Goal: Use online tool/utility: Utilize a website feature to perform a specific function

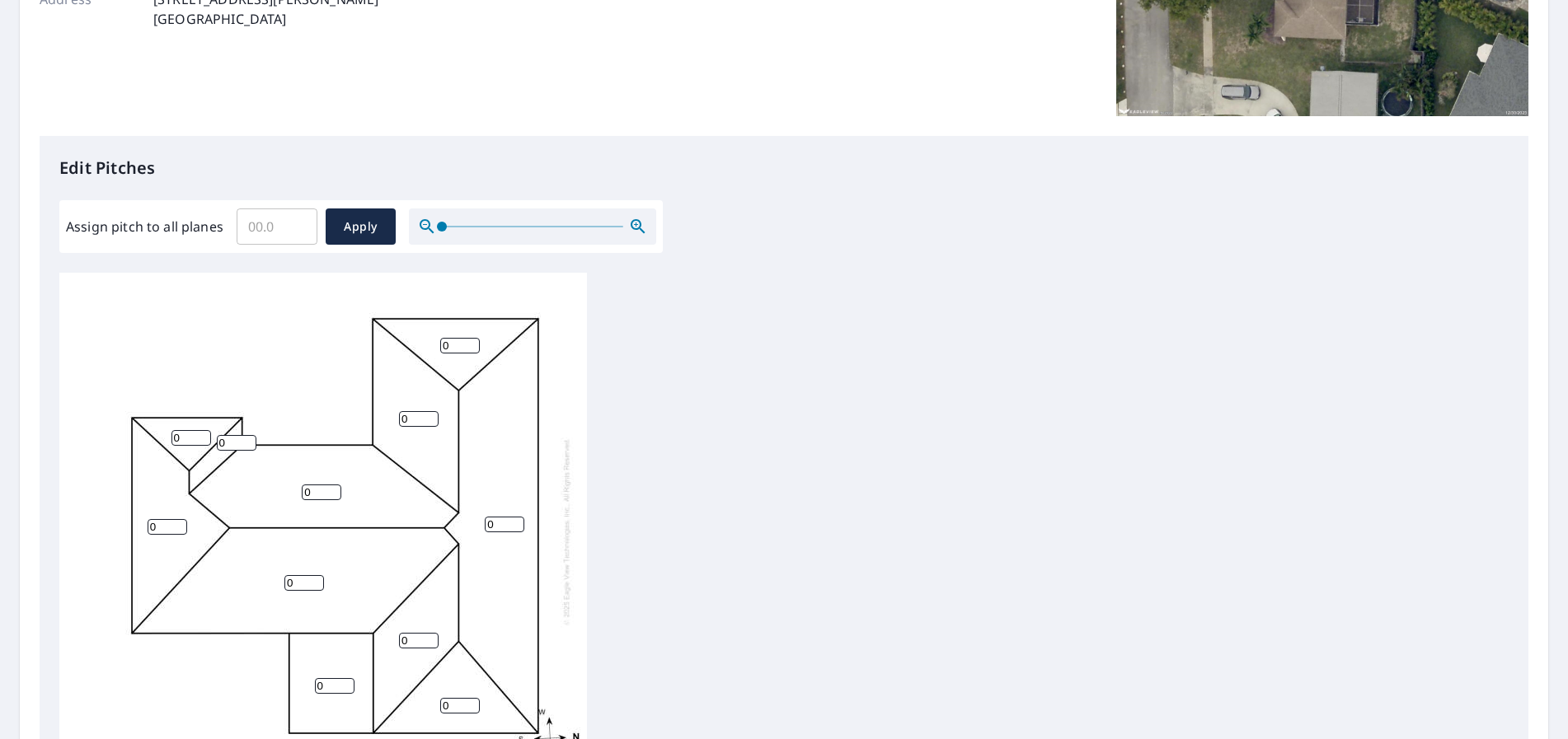
scroll to position [70, 0]
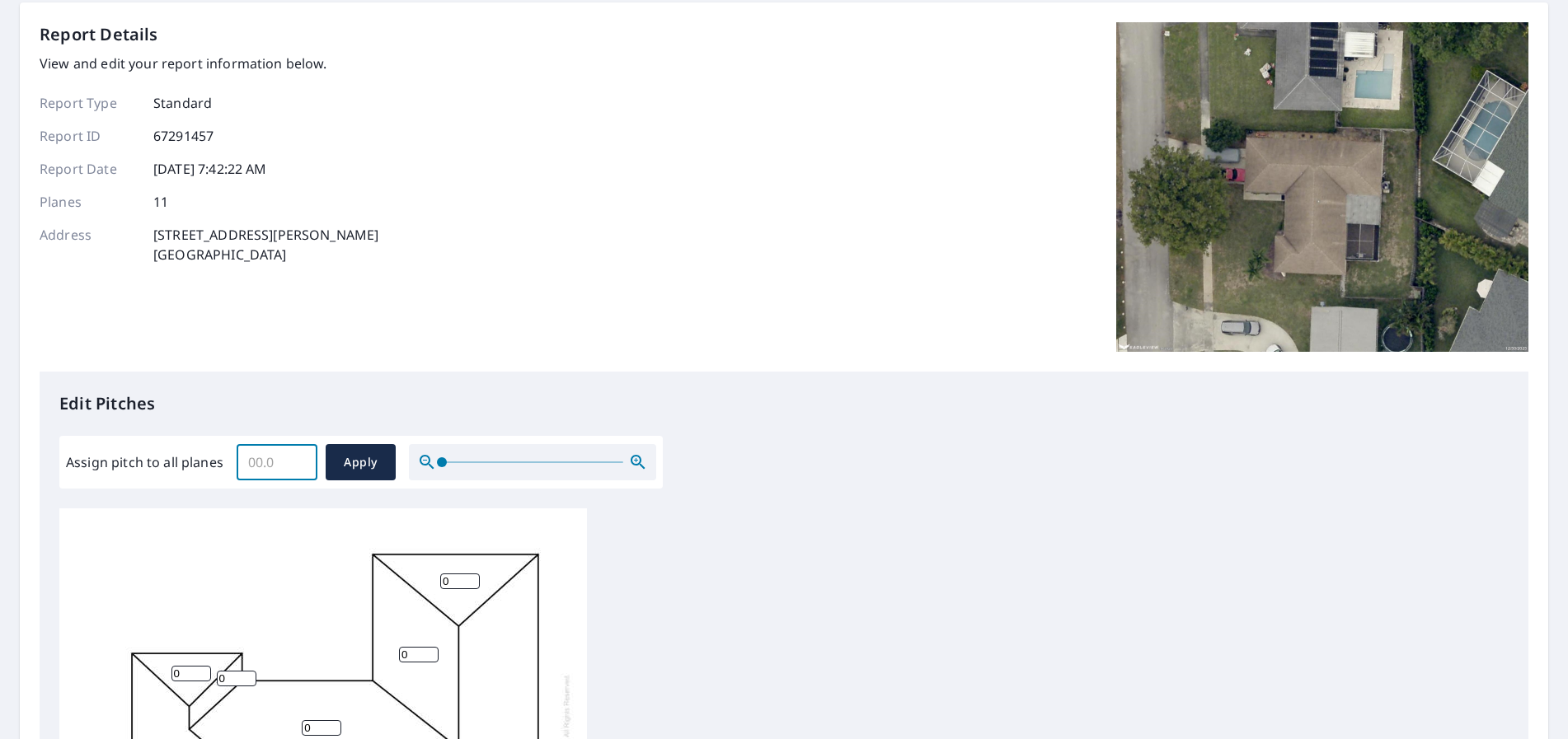
click at [280, 473] on input "Assign pitch to all planes" at bounding box center [276, 462] width 80 height 47
type input "4.1"
click at [348, 465] on span "Apply" at bounding box center [360, 462] width 44 height 21
type input "4.1"
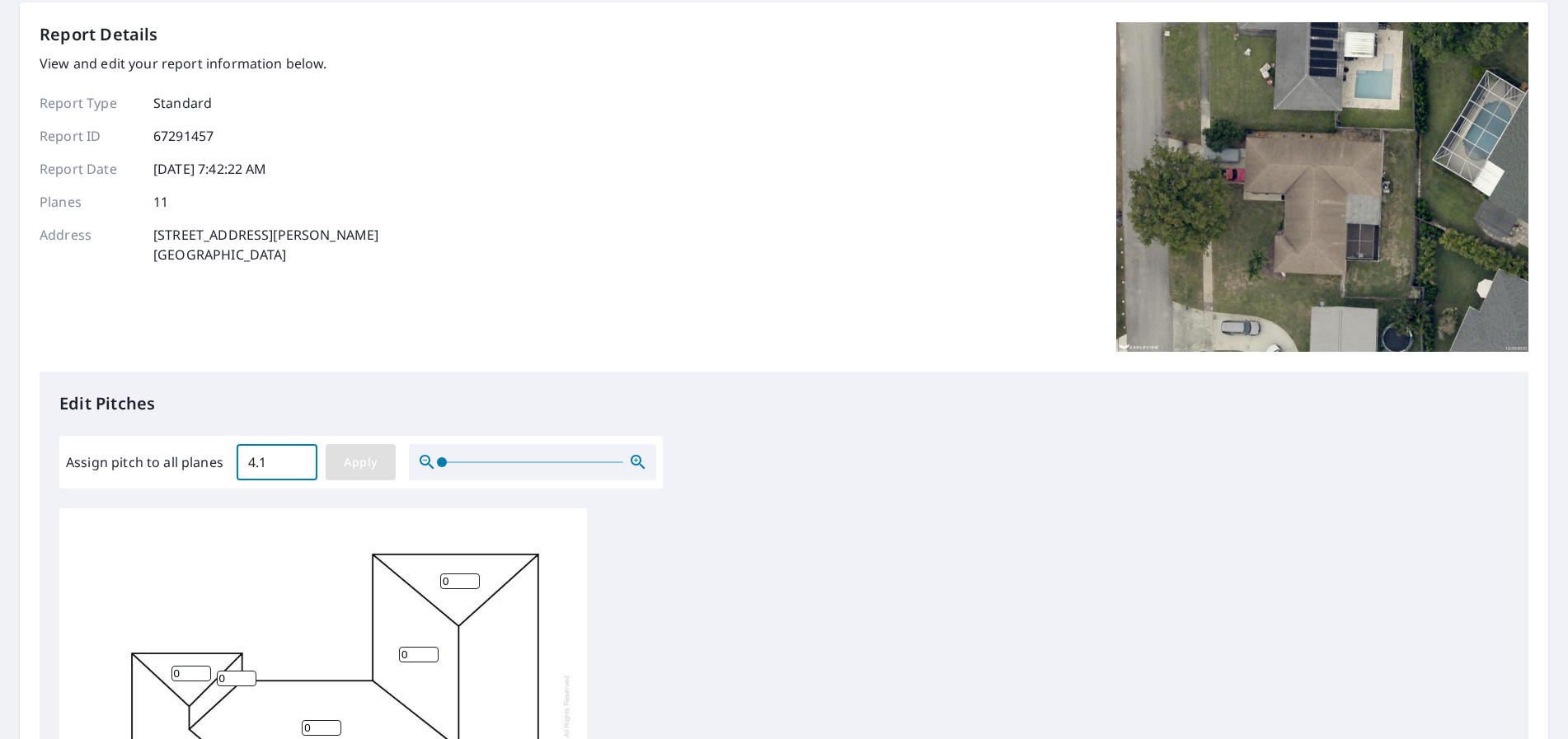
type input "4.1"
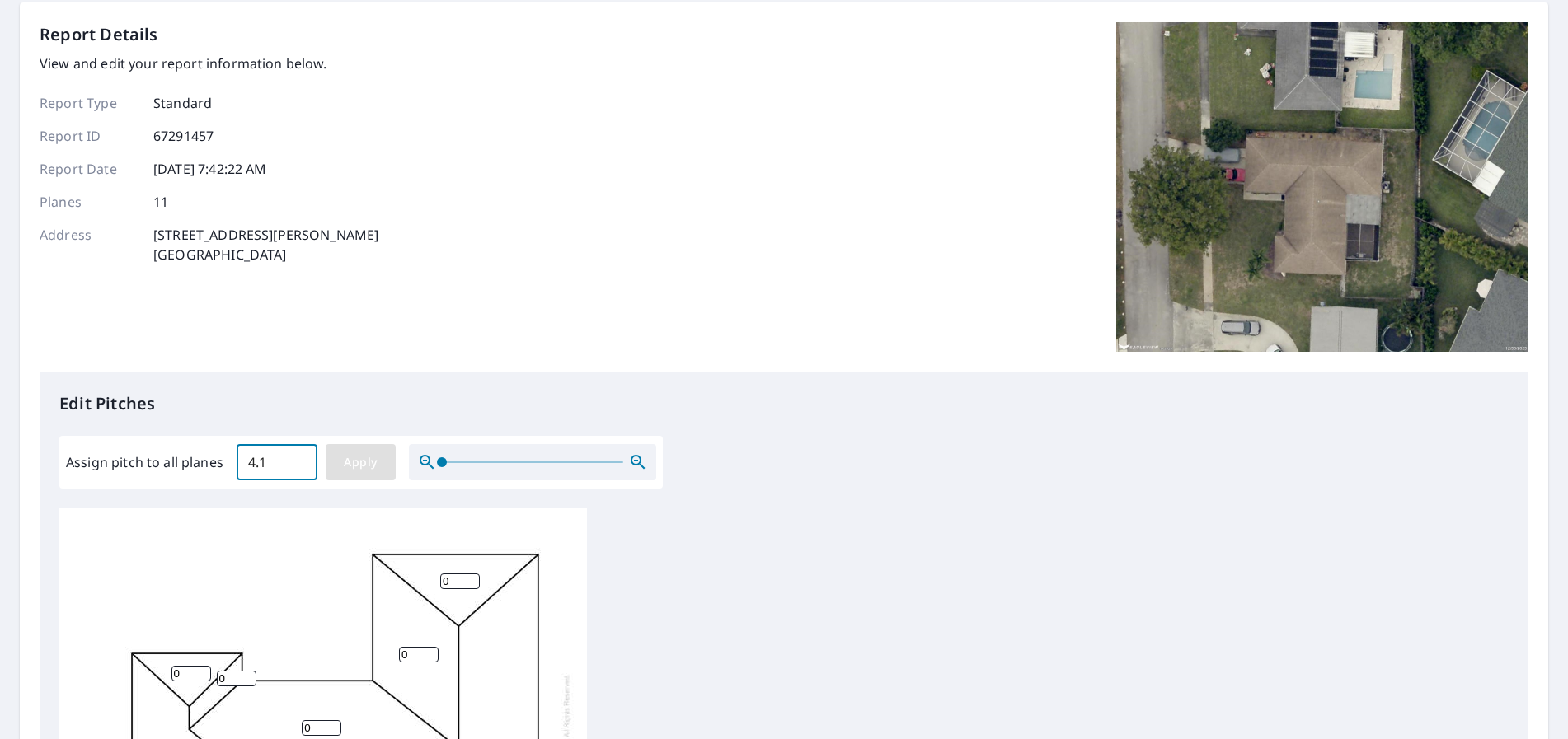
type input "4.1"
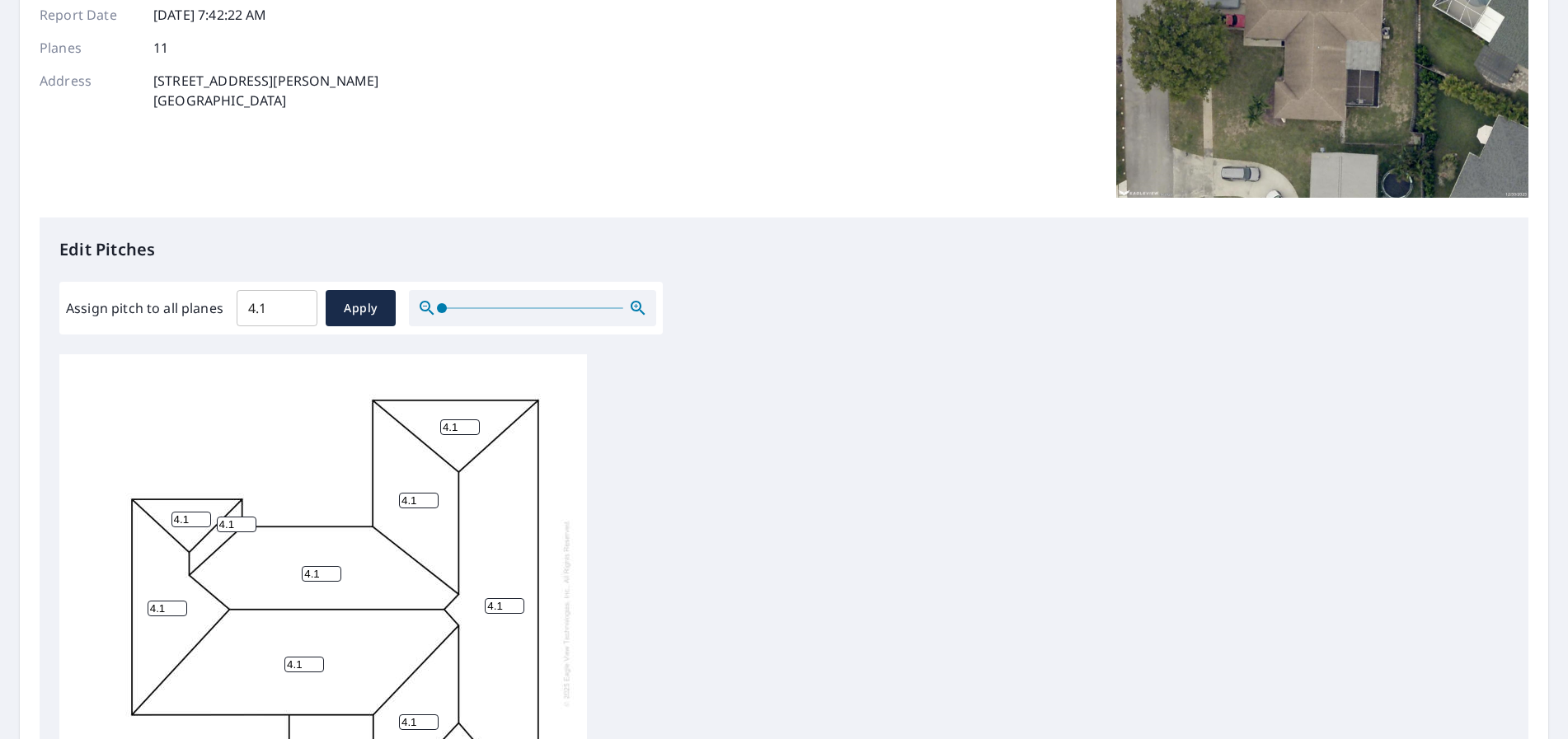
scroll to position [565, 0]
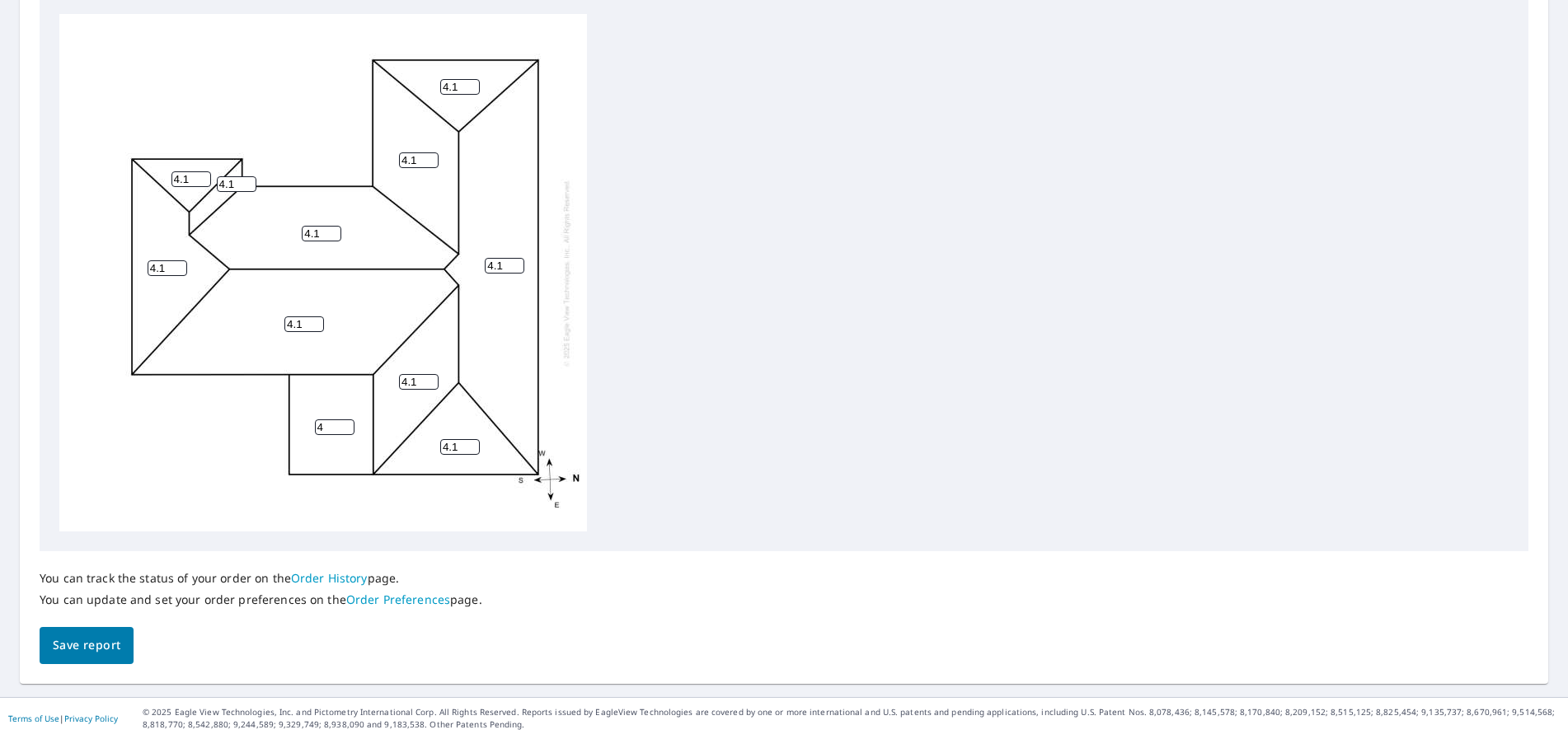
click at [338, 432] on input "4" at bounding box center [334, 428] width 40 height 16
click at [344, 431] on input "3" at bounding box center [334, 428] width 40 height 16
click at [344, 431] on input "2" at bounding box center [334, 428] width 40 height 16
click at [344, 431] on input "1" at bounding box center [334, 428] width 40 height 16
type input "0"
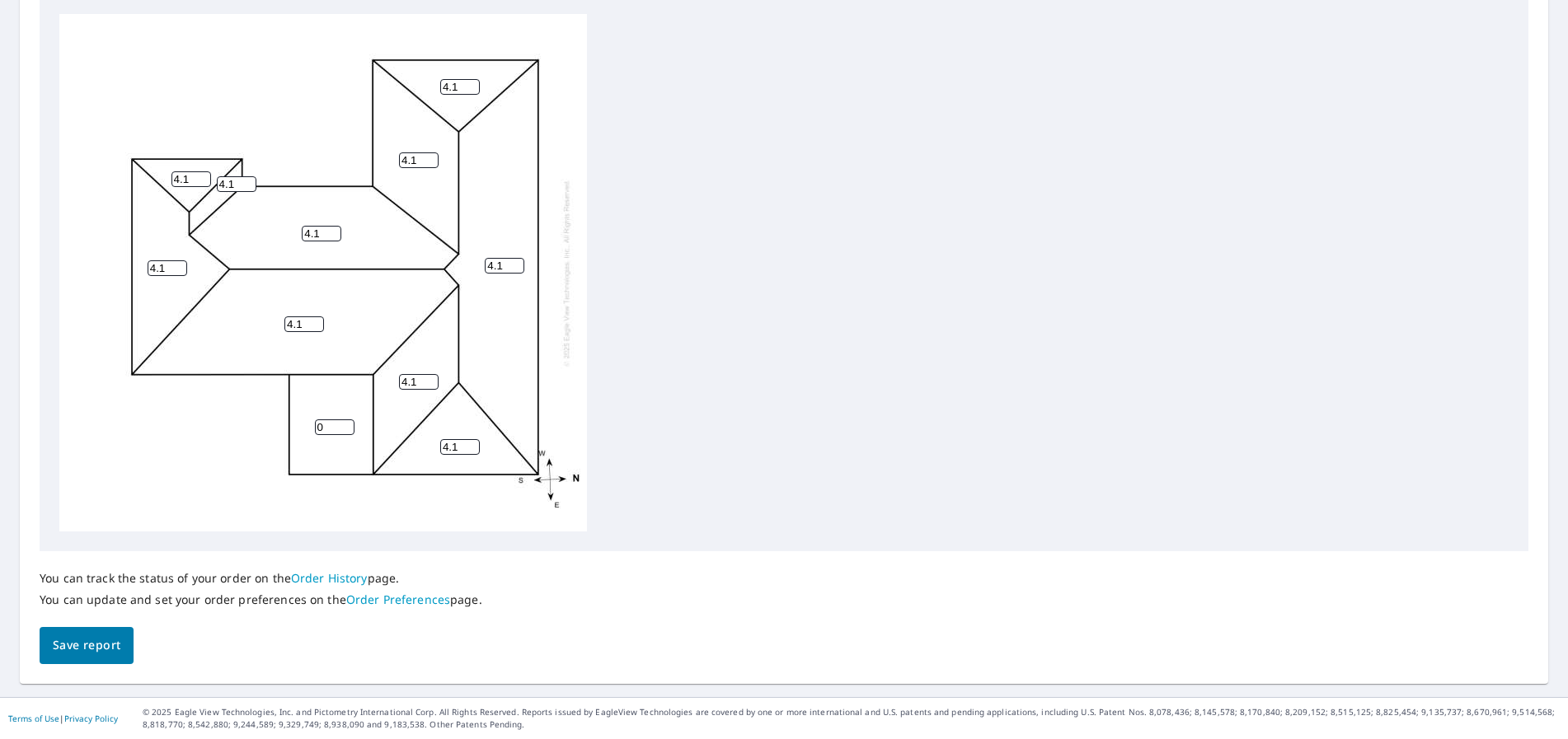
click at [345, 431] on input "0" at bounding box center [334, 428] width 40 height 16
click at [84, 636] on span "Save report" at bounding box center [86, 645] width 67 height 21
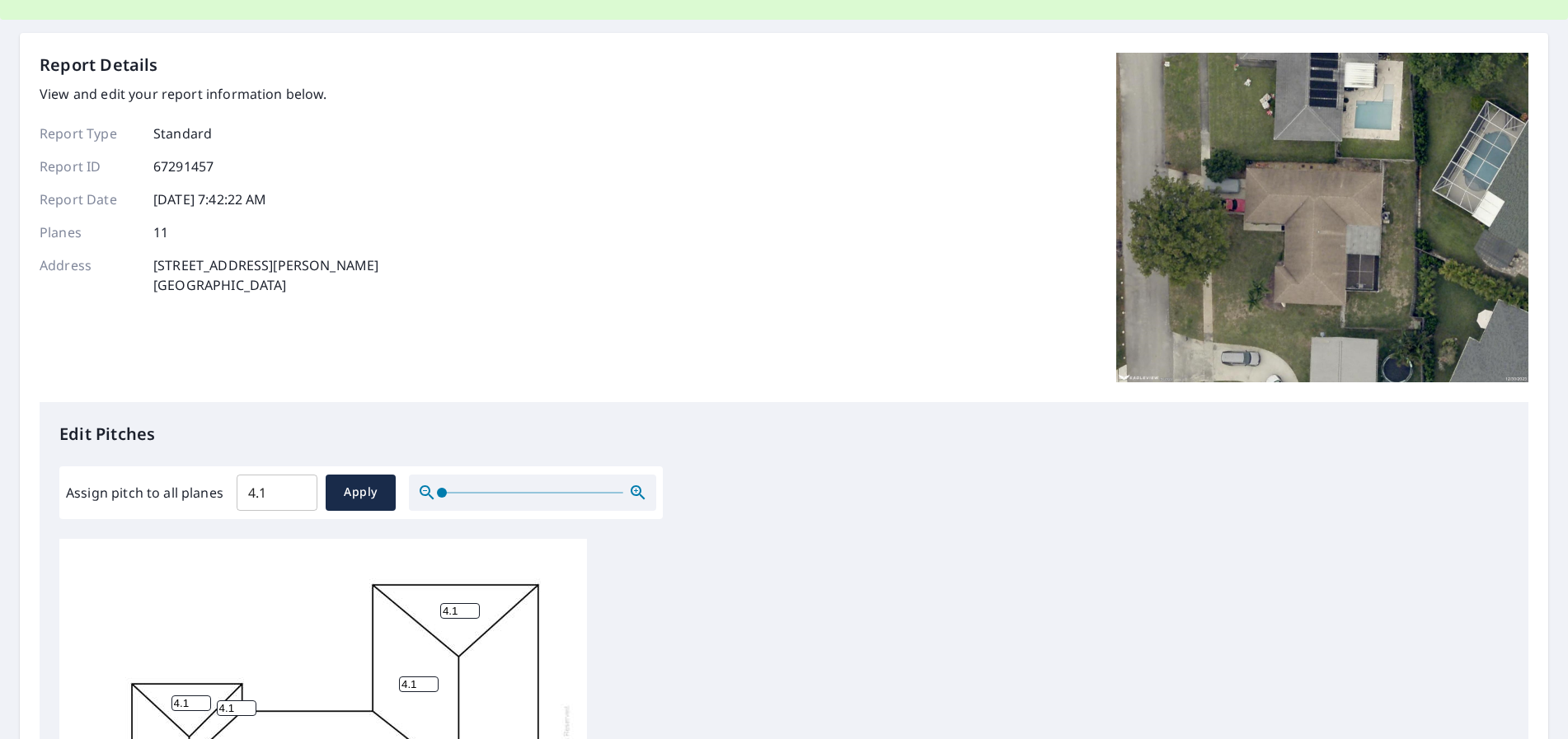
scroll to position [0, 0]
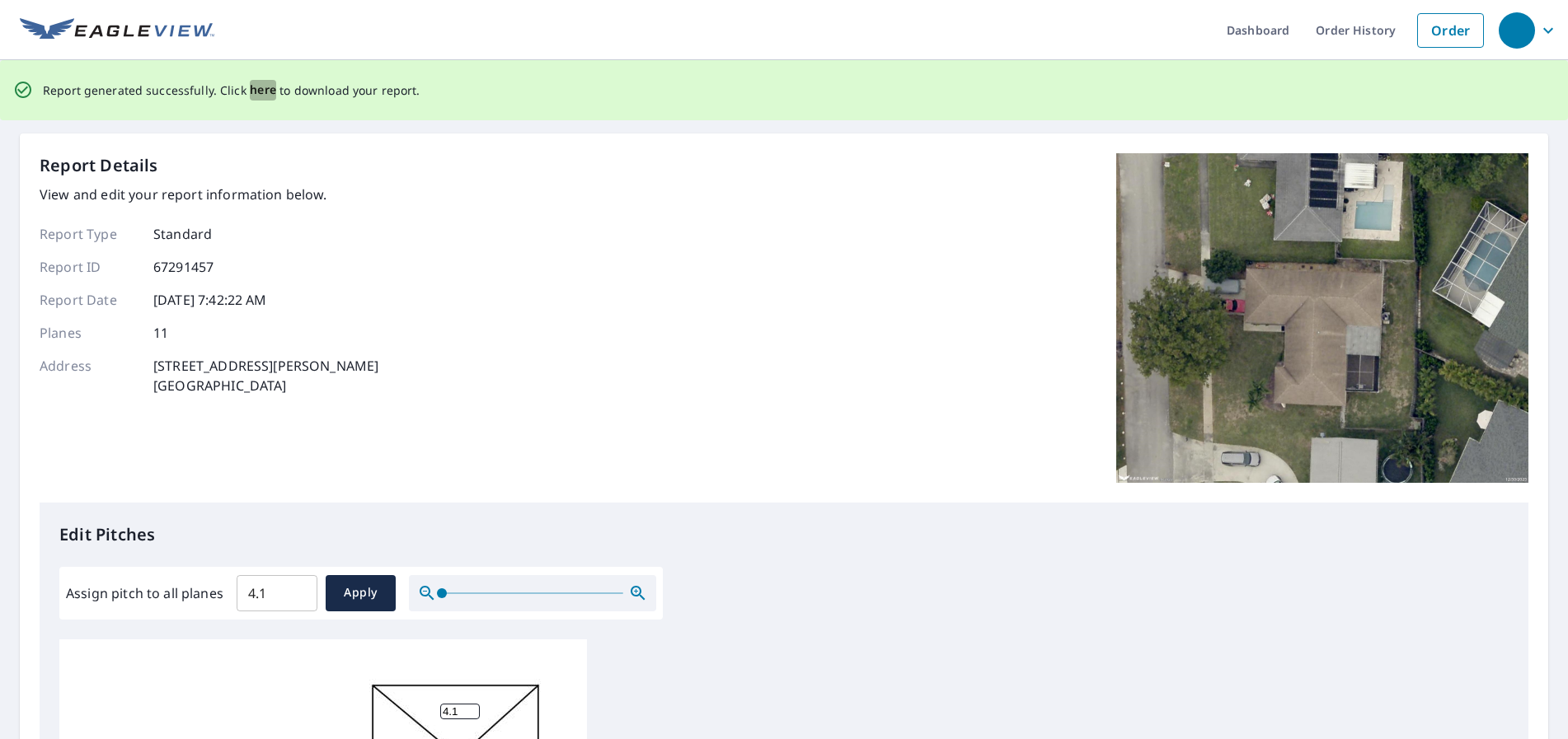
click at [252, 97] on span "here" at bounding box center [263, 90] width 27 height 21
